Goal: Task Accomplishment & Management: Complete application form

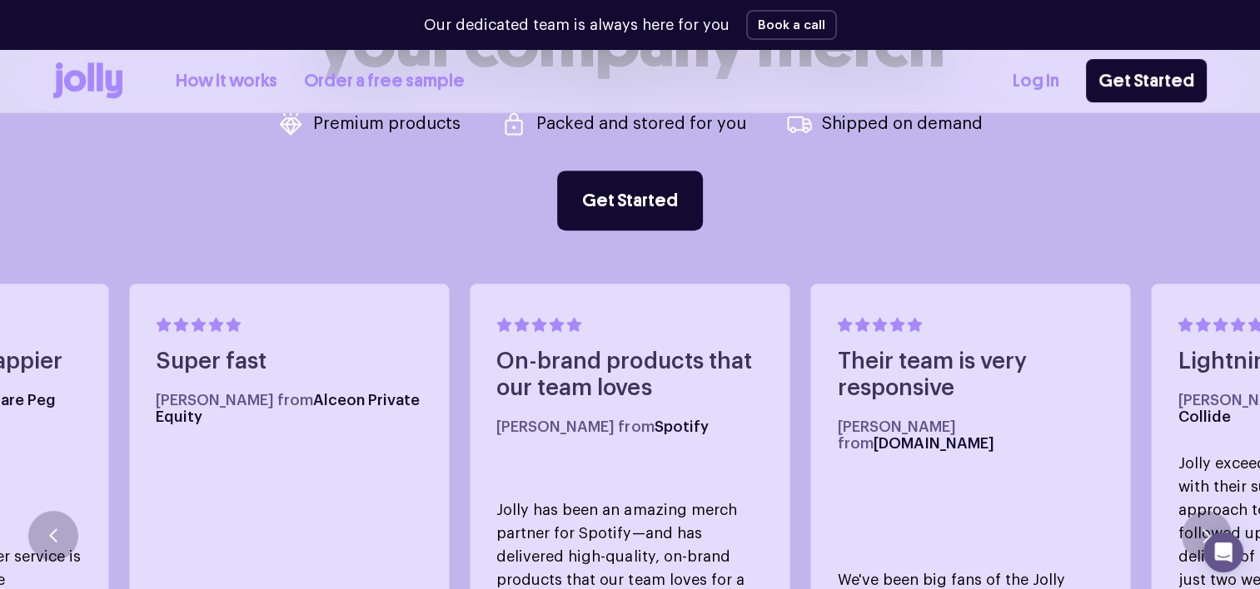
scroll to position [500, 0]
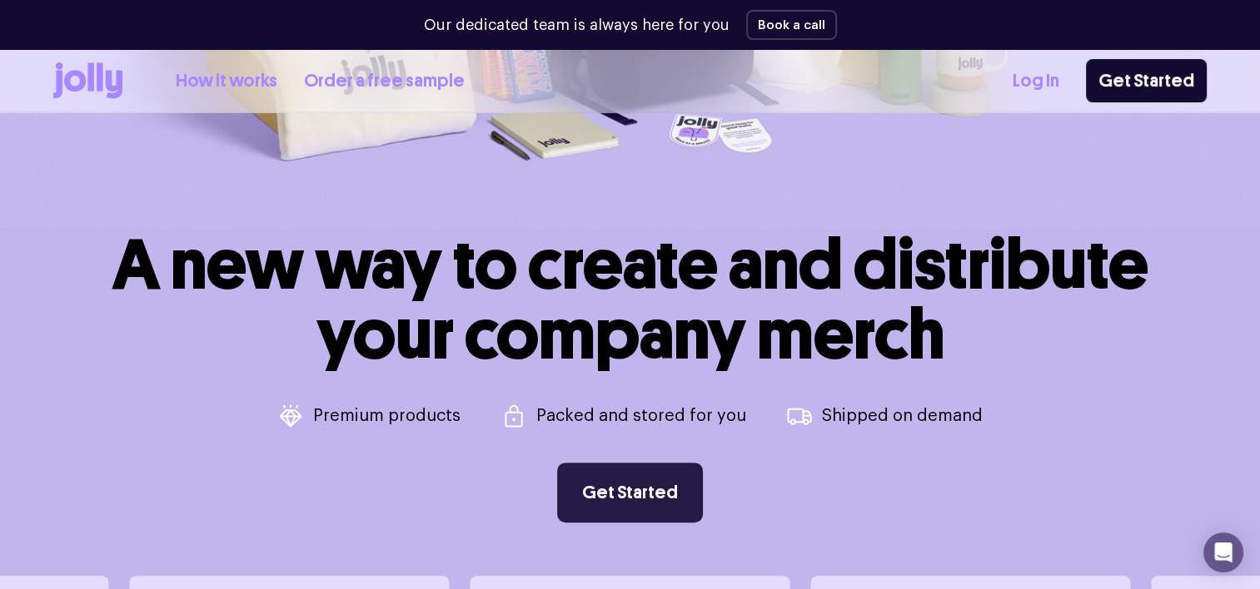
click at [639, 487] on link "Get Started" at bounding box center [630, 493] width 146 height 60
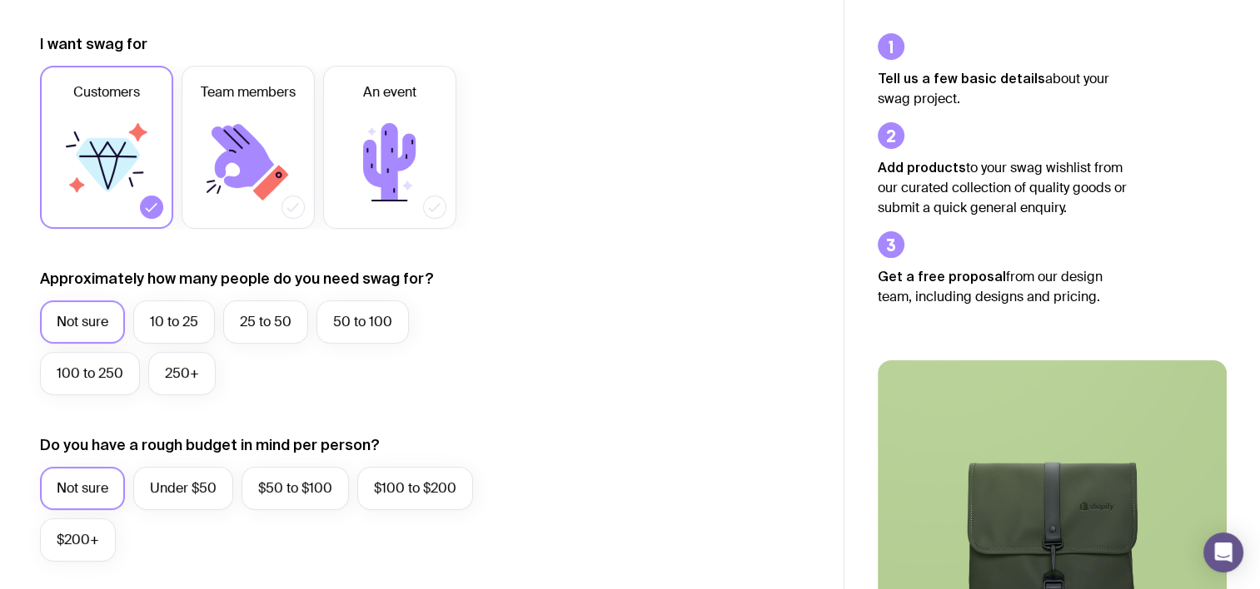
scroll to position [250, 0]
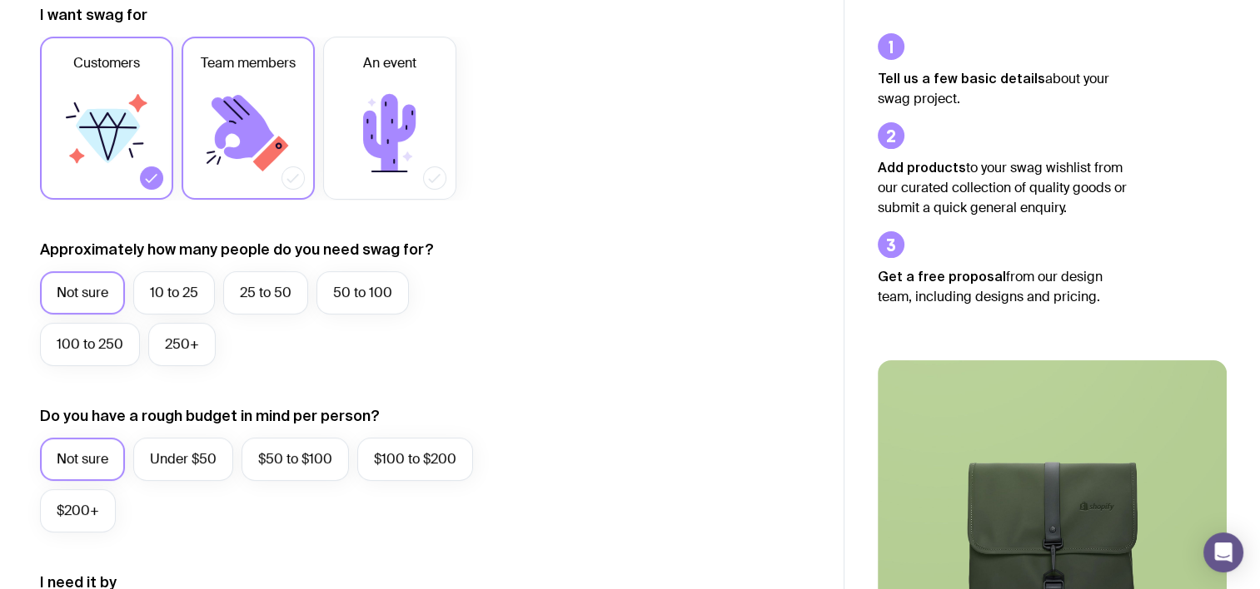
click at [249, 150] on icon at bounding box center [242, 127] width 62 height 64
click at [0, 0] on input "Team members" at bounding box center [0, 0] width 0 height 0
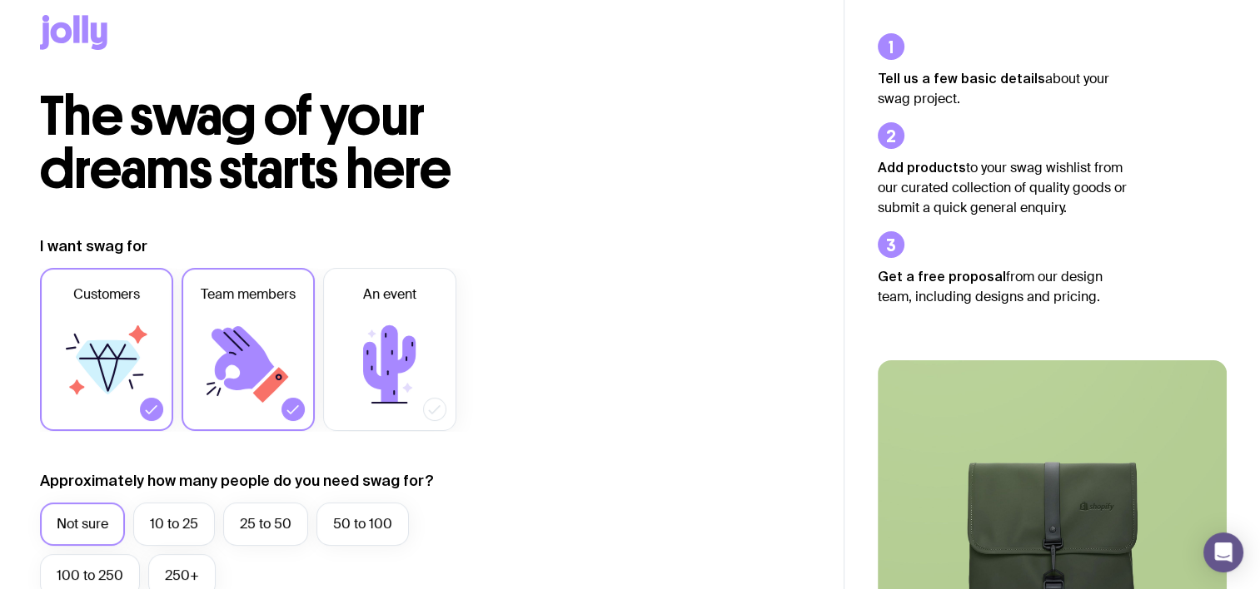
scroll to position [0, 0]
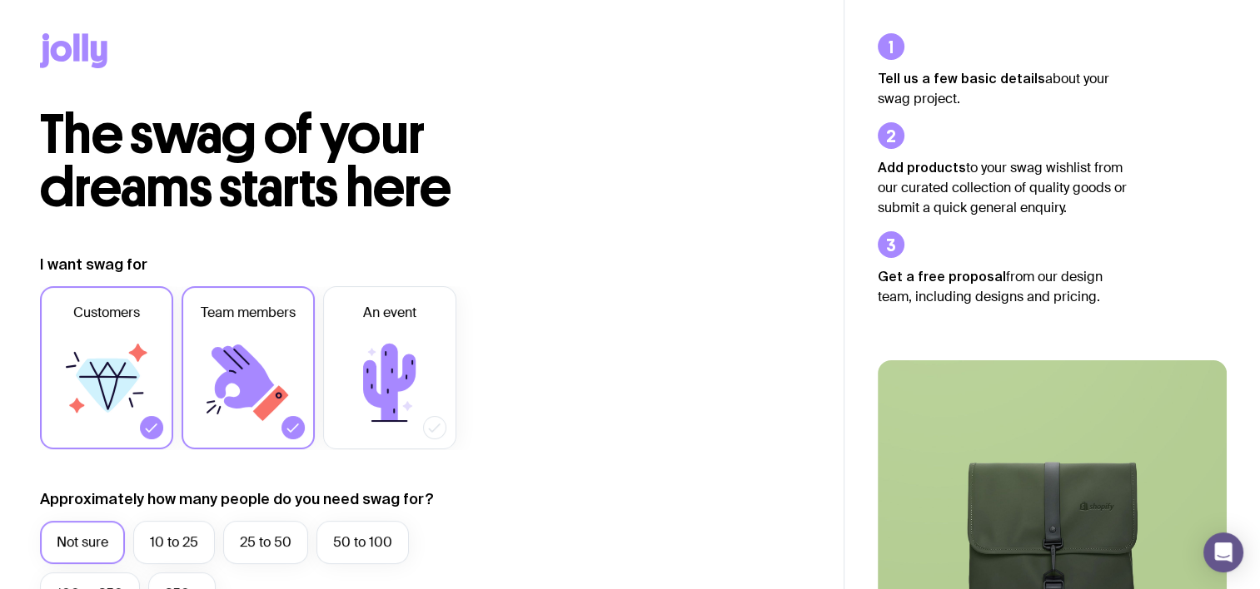
click at [94, 53] on icon at bounding box center [99, 54] width 17 height 27
